Goal: Check status

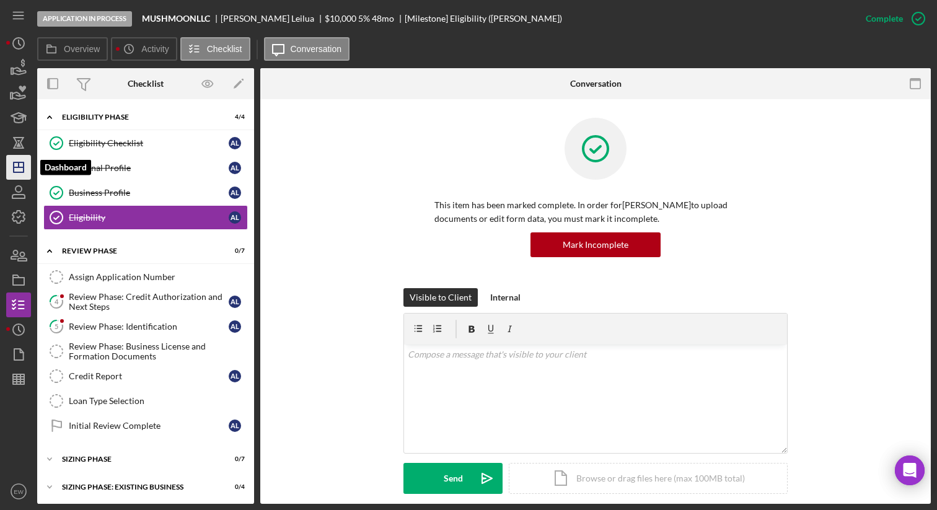
click at [23, 168] on polygon "button" at bounding box center [19, 167] width 10 height 10
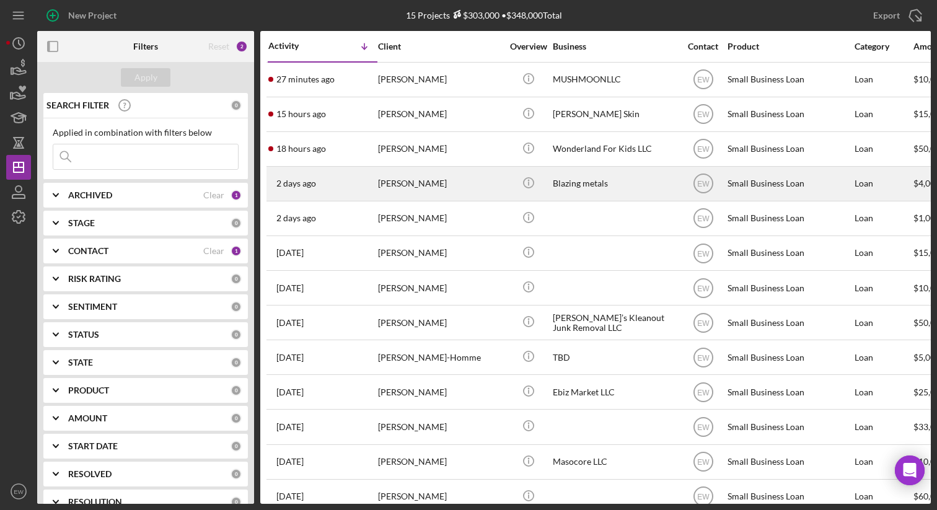
click at [362, 180] on div "[DATE] [PERSON_NAME]" at bounding box center [322, 183] width 108 height 33
